Goal: Information Seeking & Learning: Learn about a topic

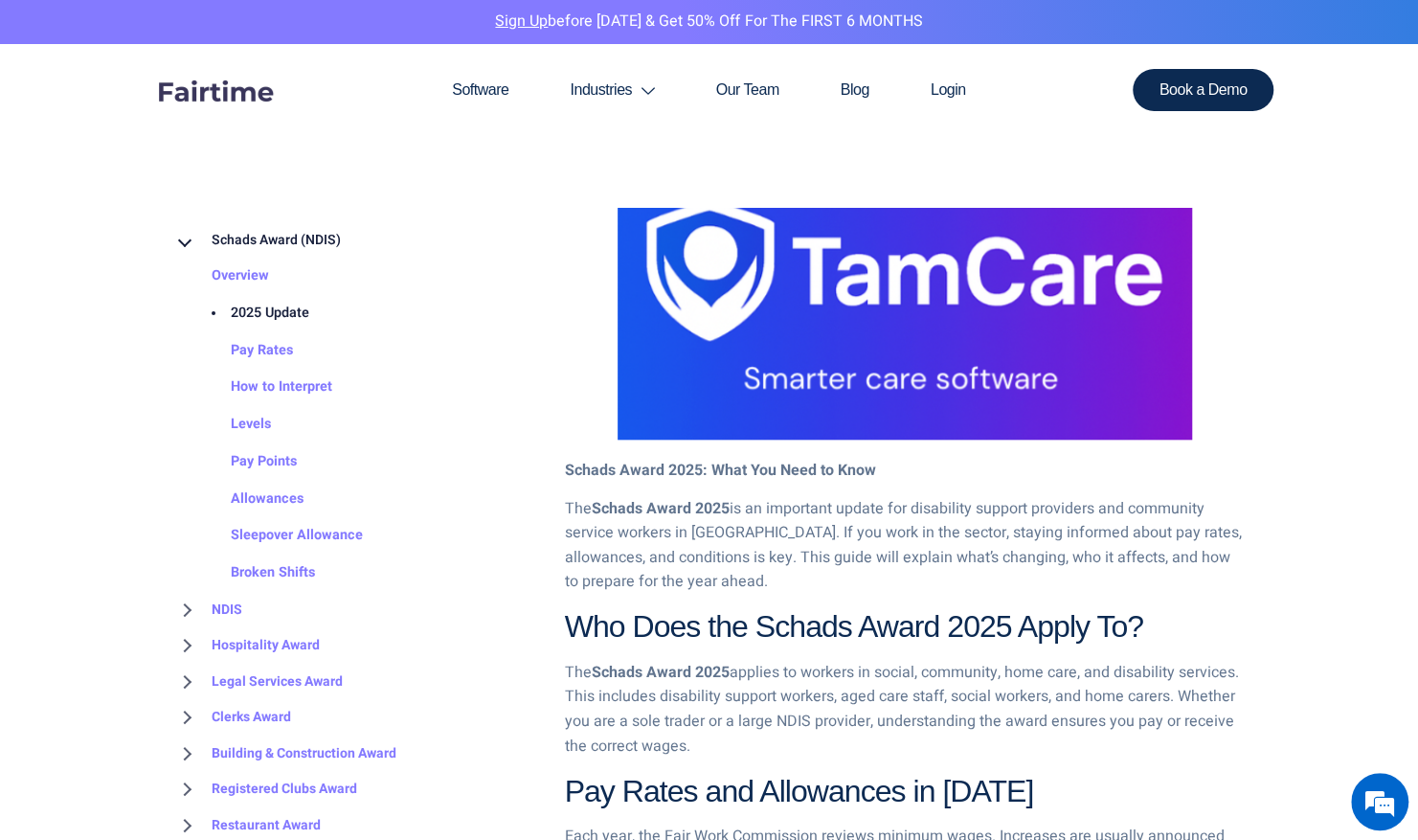
scroll to position [1148, 0]
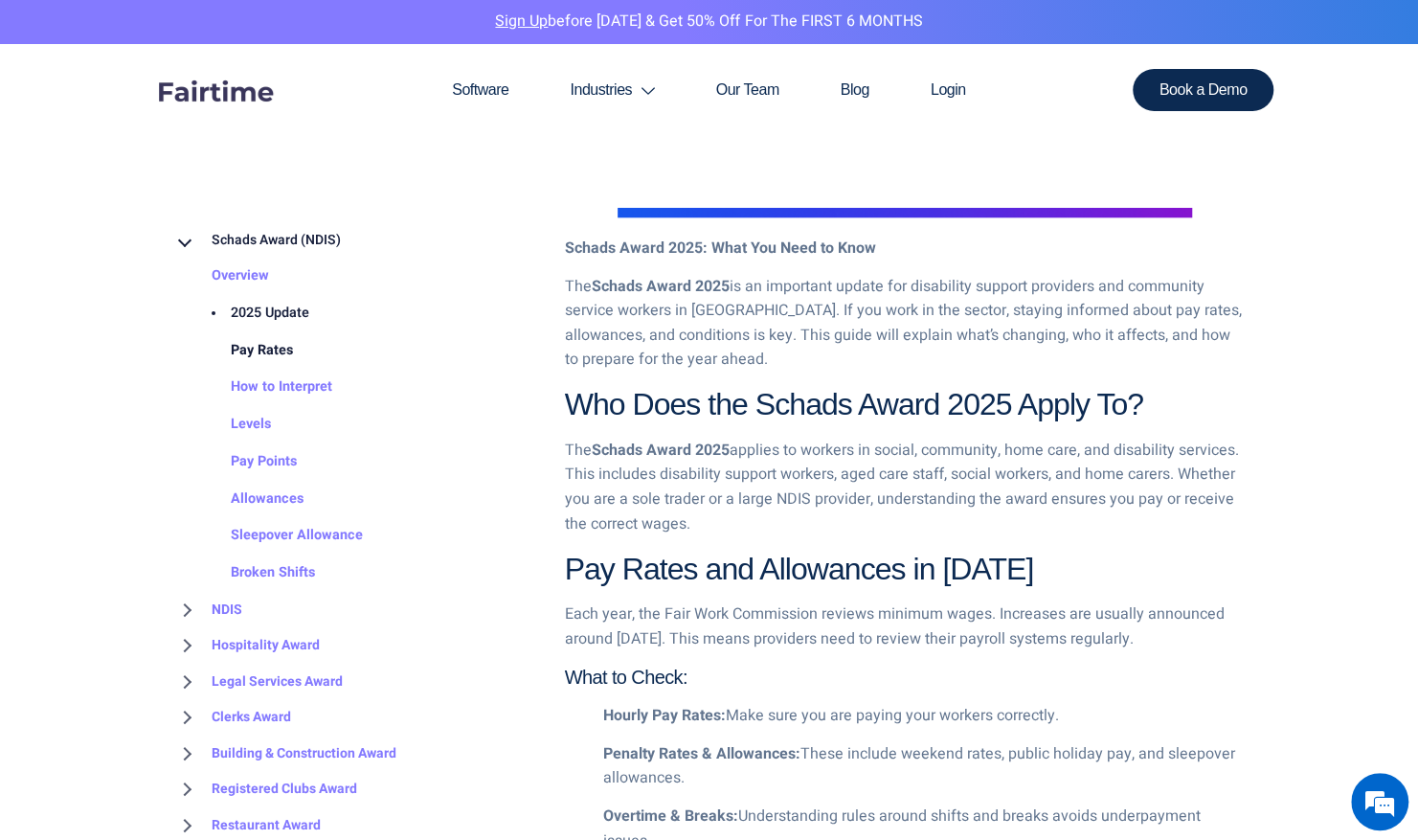
click at [275, 361] on link "Pay Rates" at bounding box center [242, 351] width 101 height 37
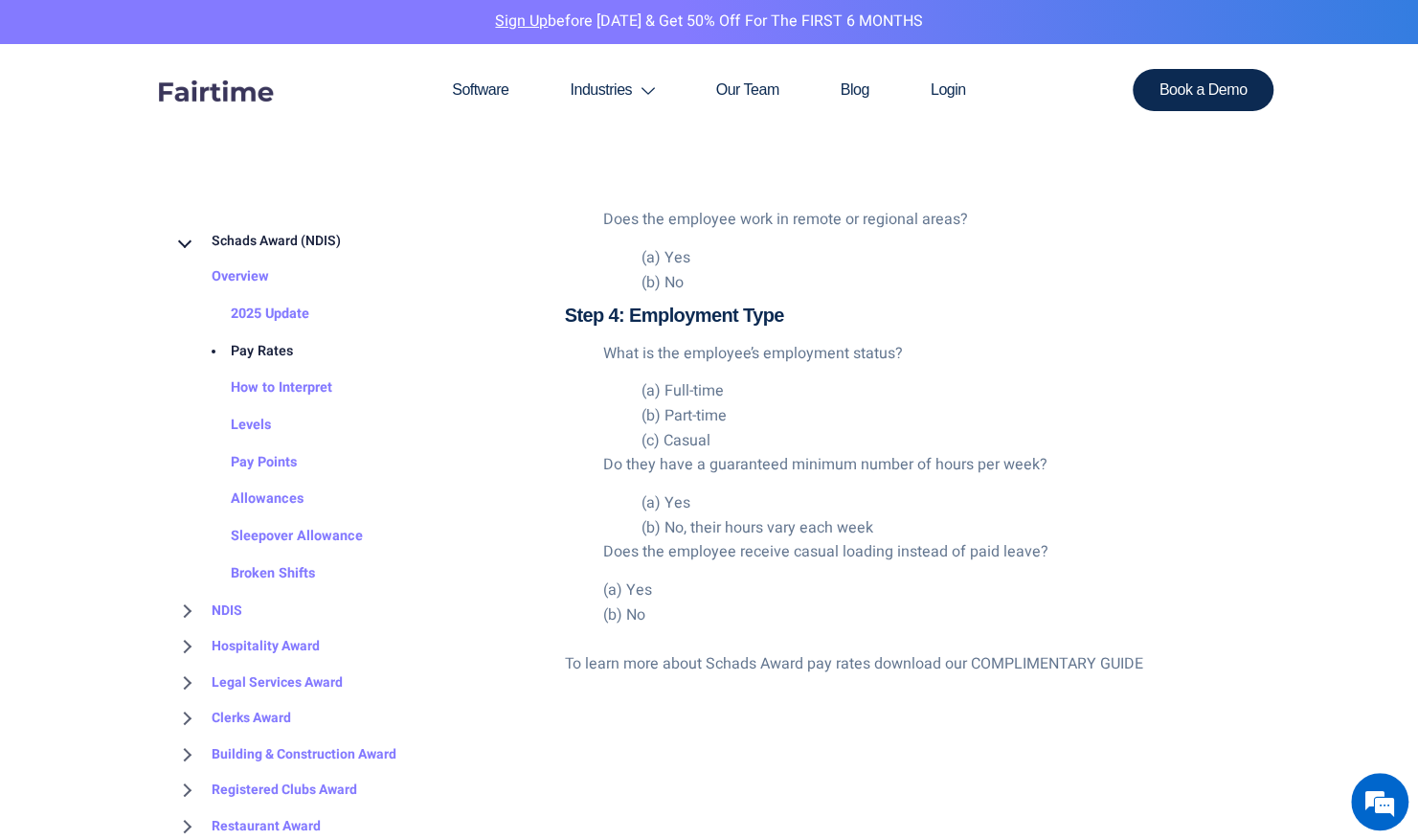
scroll to position [4117, 0]
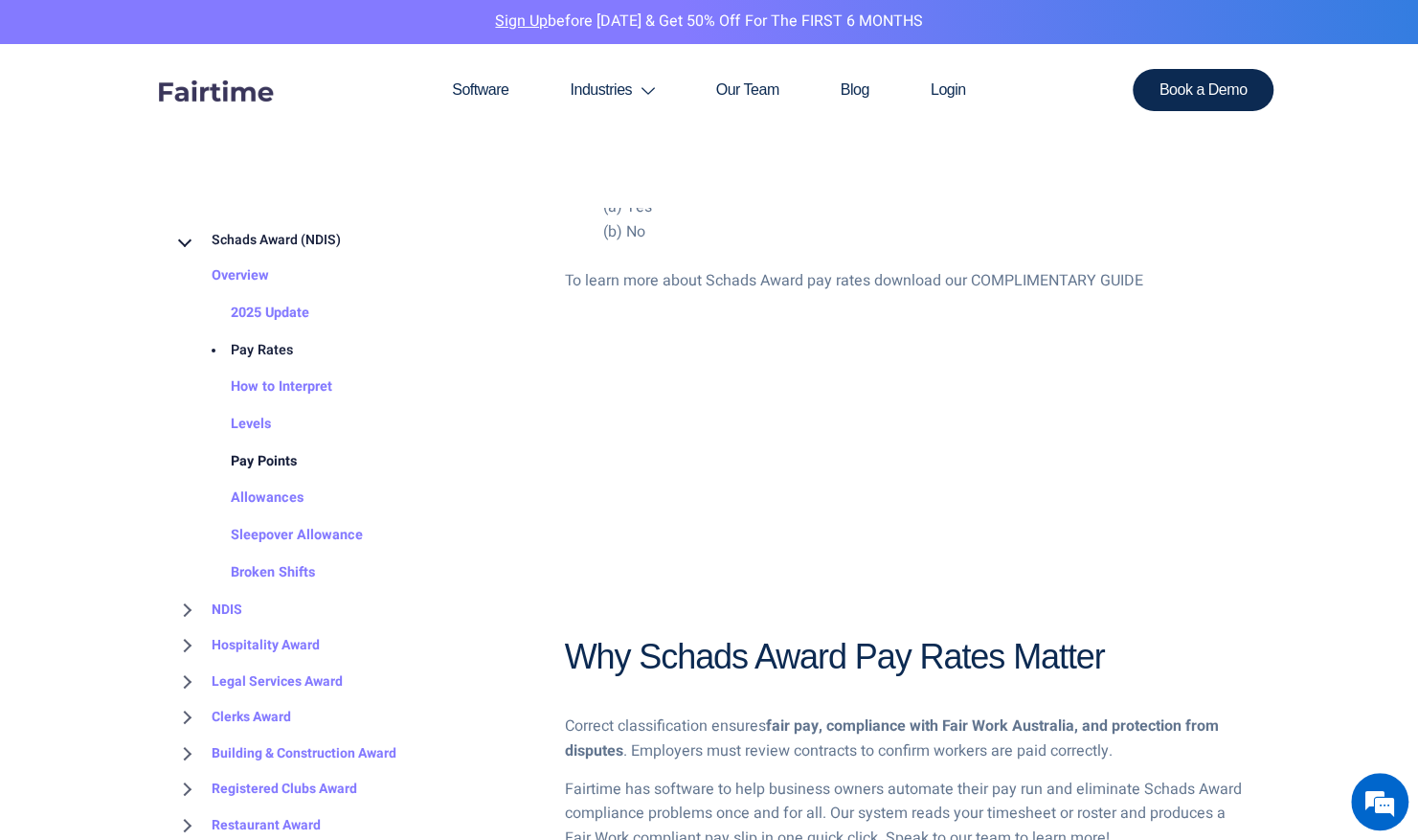
click at [260, 466] on link "Pay Points" at bounding box center [244, 462] width 104 height 37
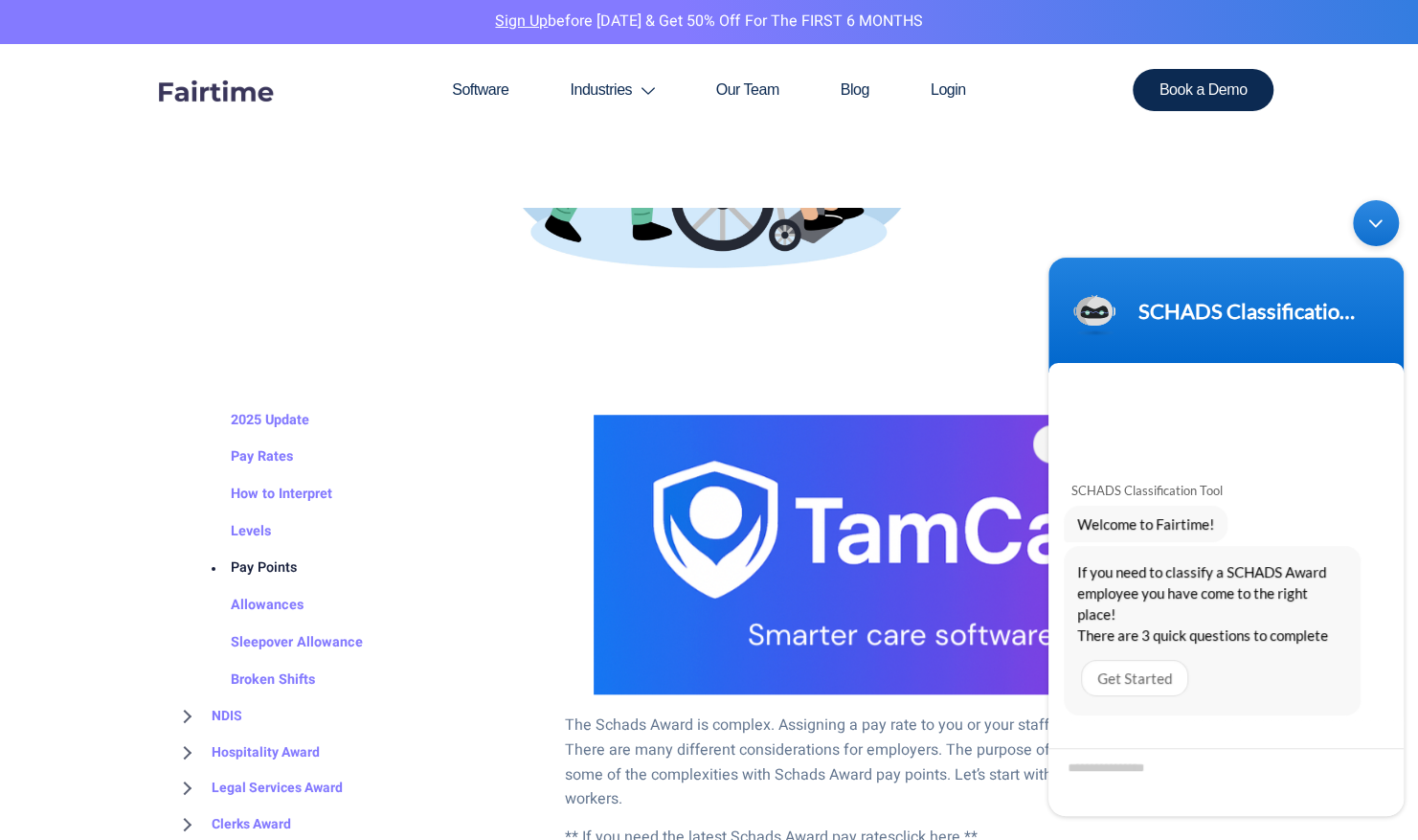
scroll to position [127, 0]
click at [1376, 221] on div "Minimize live chat window" at bounding box center [1376, 223] width 46 height 46
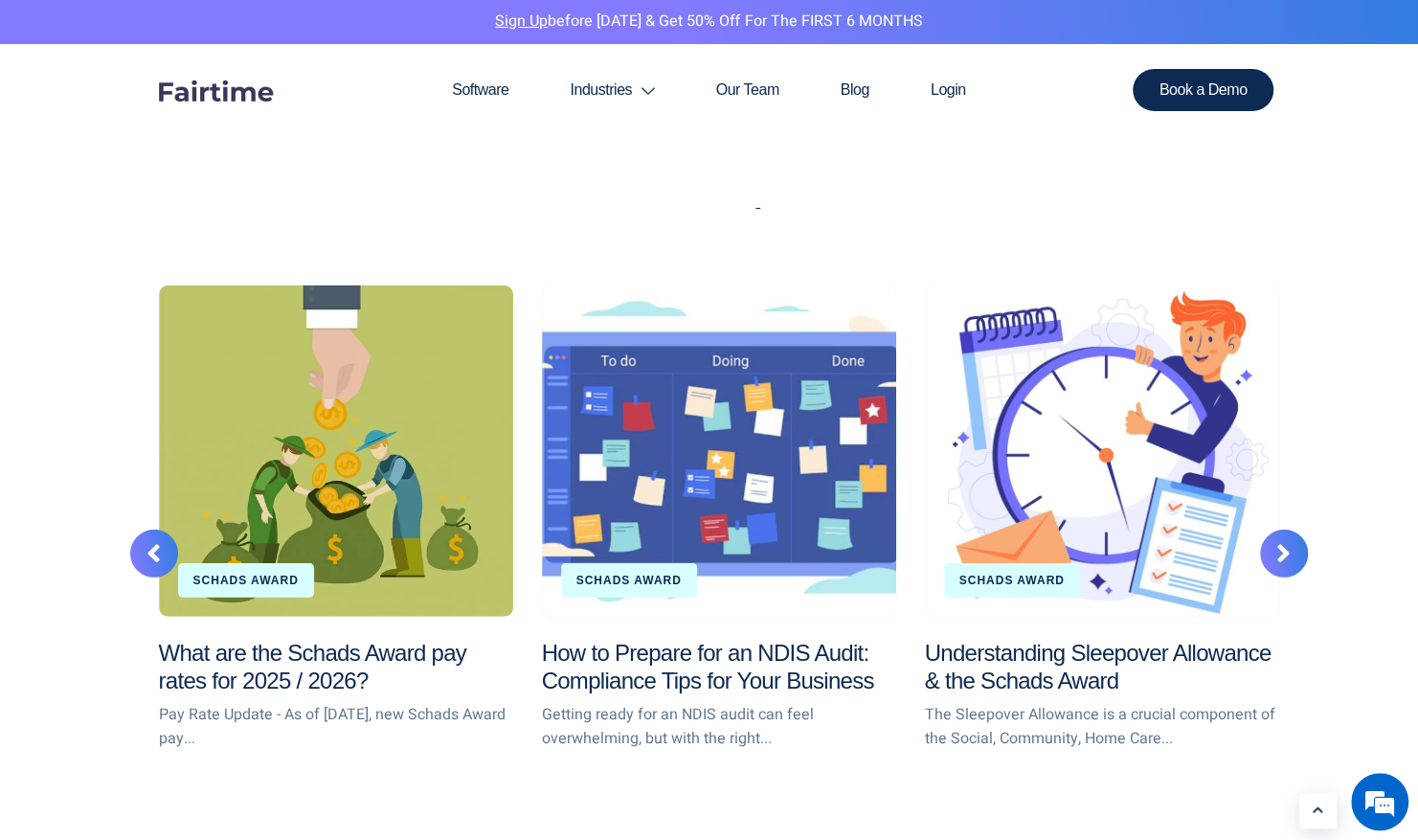
scroll to position [3159, 0]
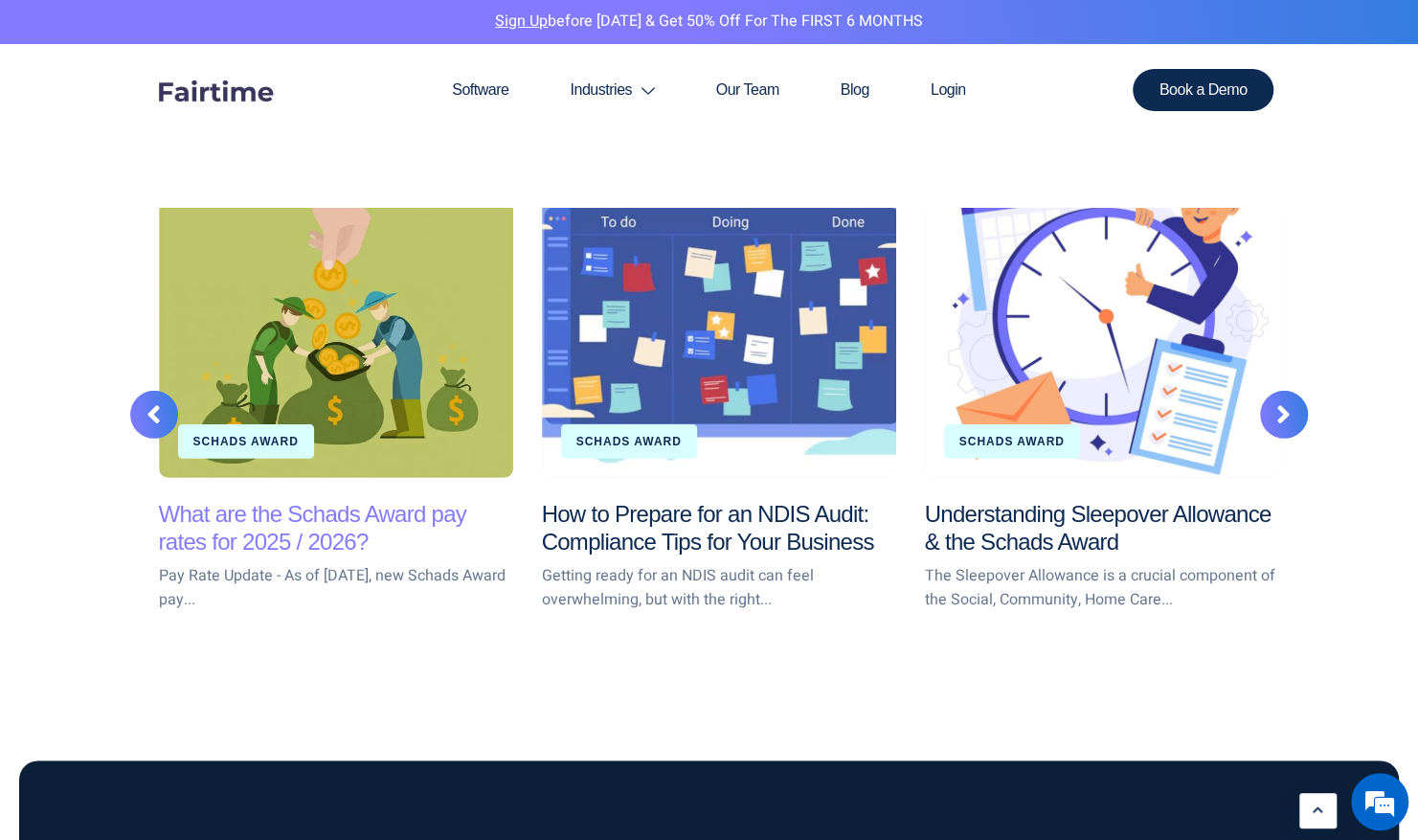
click at [251, 534] on link "What are the Schads Award pay rates for 2025 / 2026?" at bounding box center [313, 528] width 309 height 54
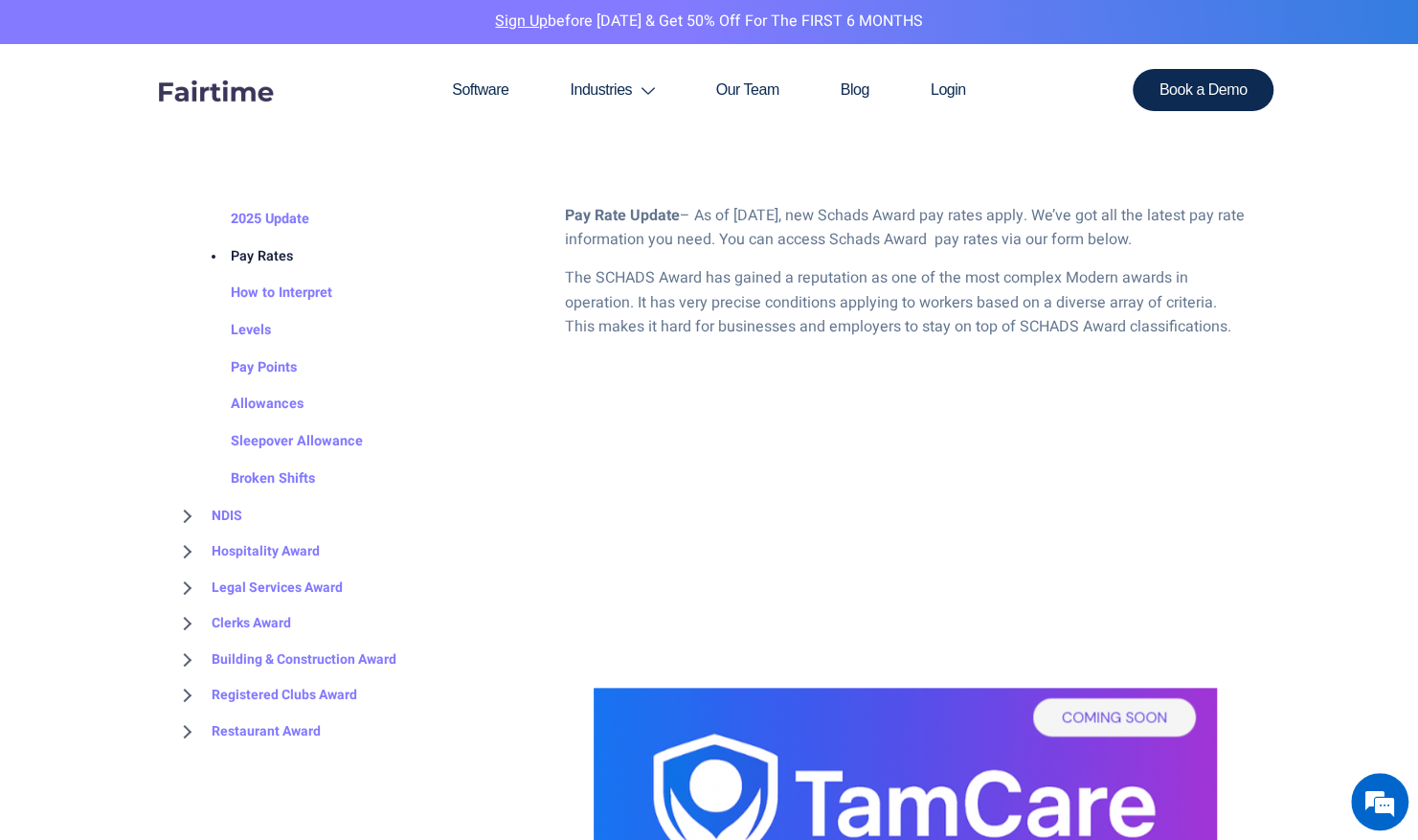
scroll to position [126, 0]
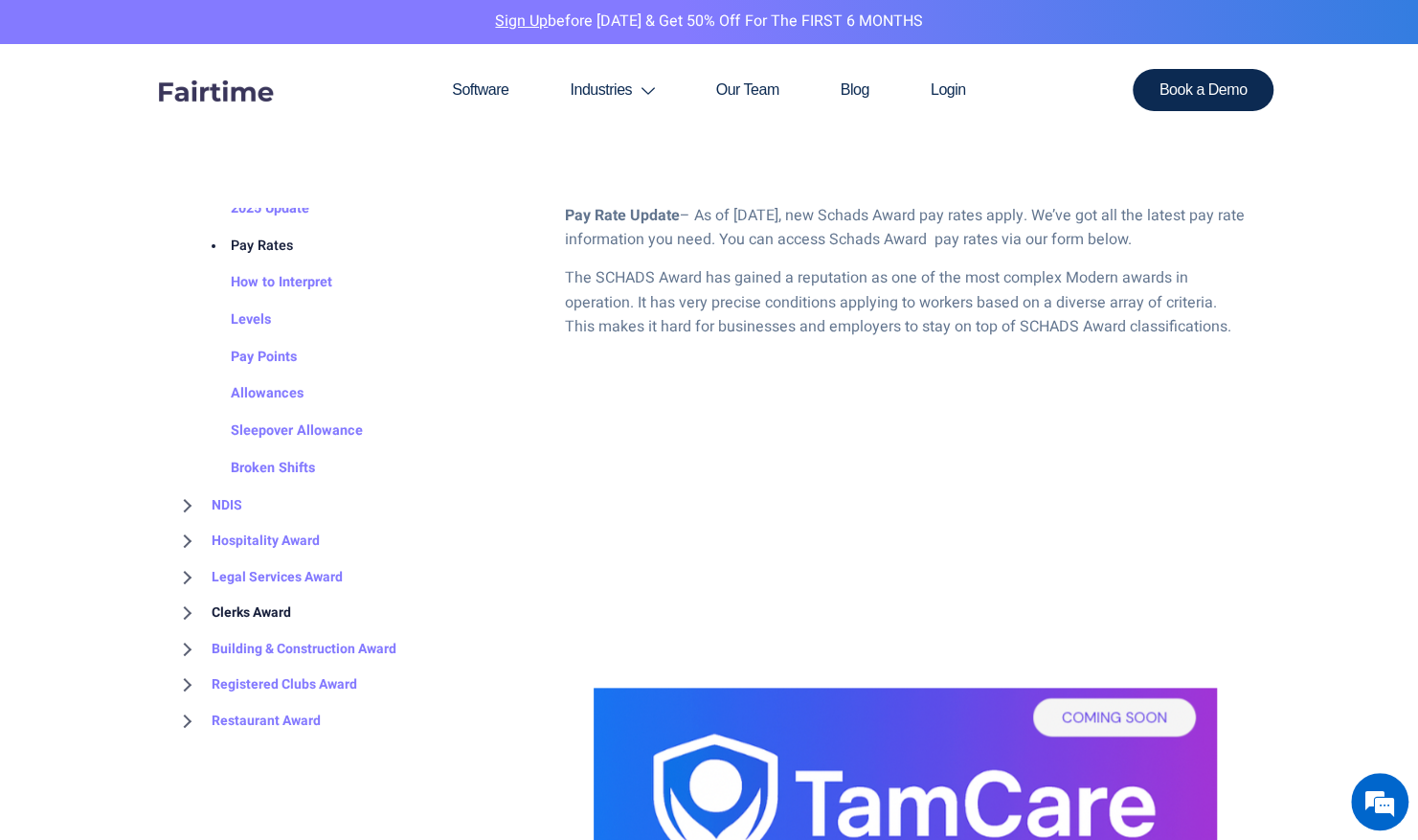
click at [184, 609] on link "Clerks Award" at bounding box center [232, 613] width 118 height 36
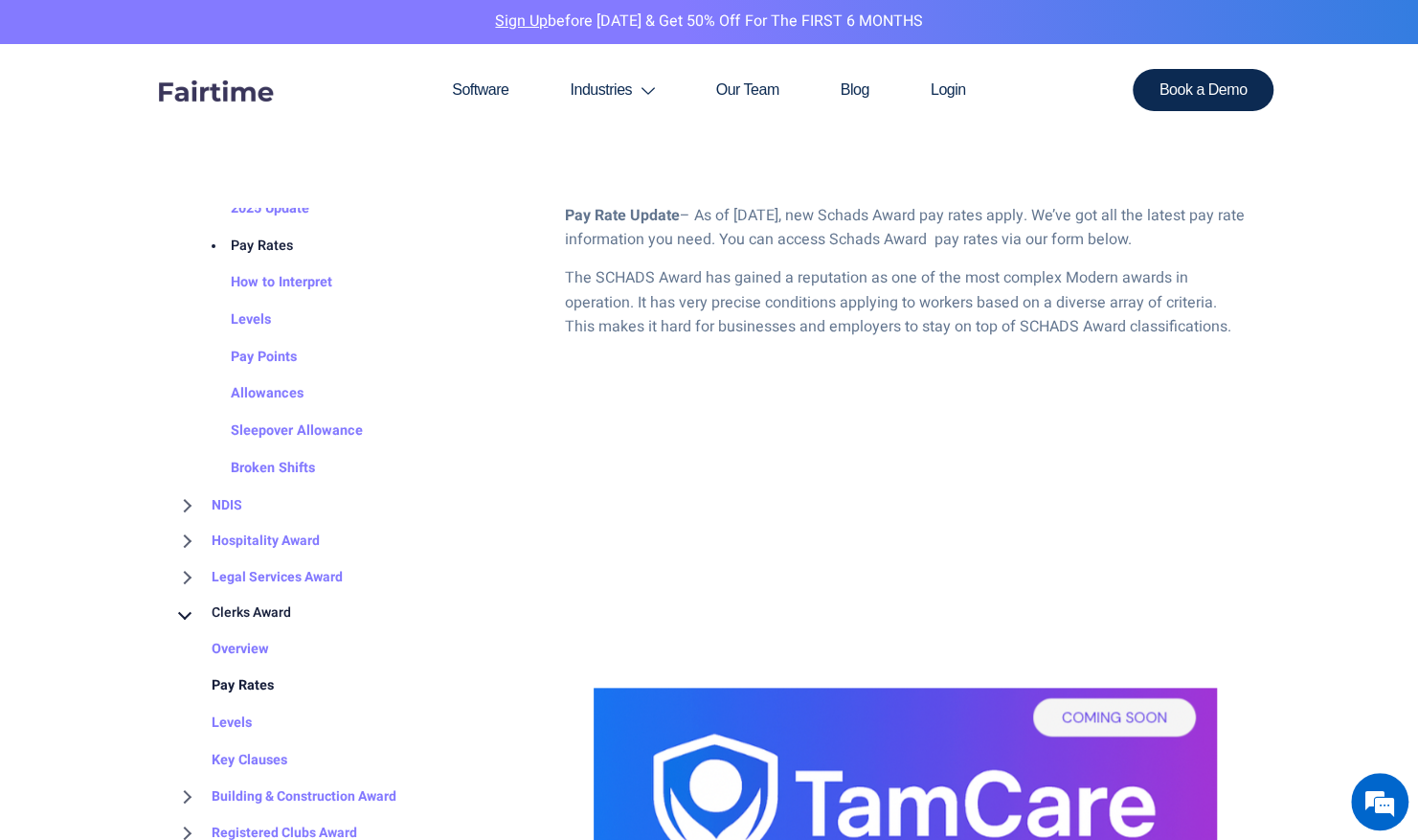
click at [263, 678] on link "Pay Rates" at bounding box center [223, 686] width 101 height 37
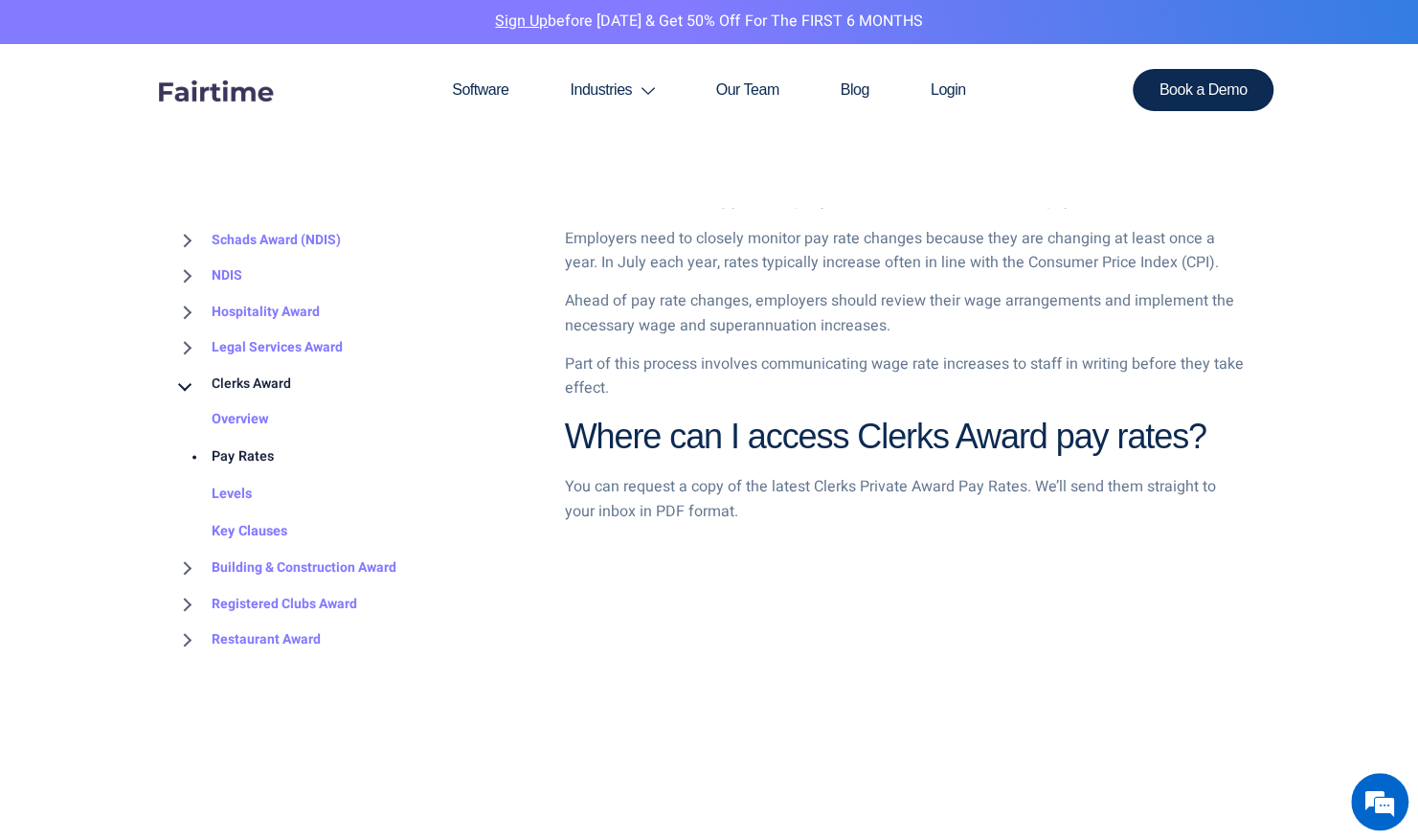
scroll to position [1532, 0]
